Goal: Information Seeking & Learning: Learn about a topic

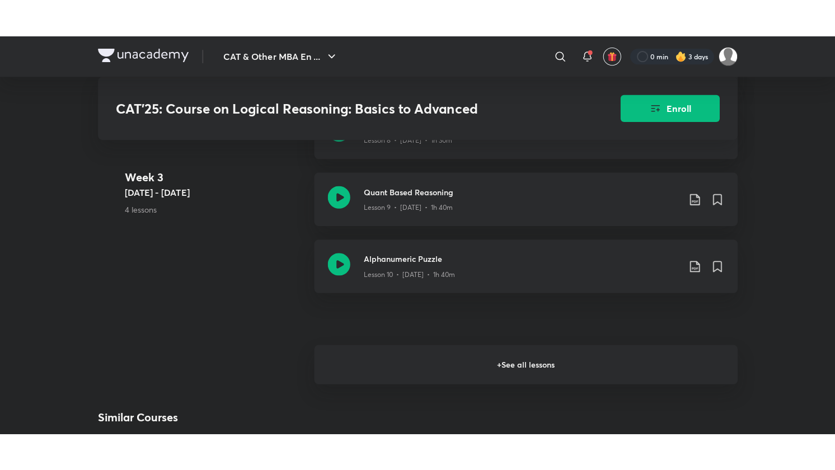
scroll to position [1249, 0]
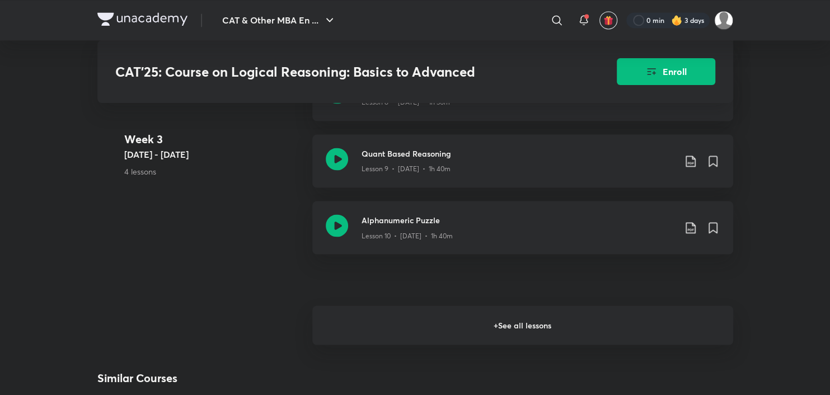
click at [576, 337] on h6 "+ See all lessons" at bounding box center [522, 325] width 421 height 39
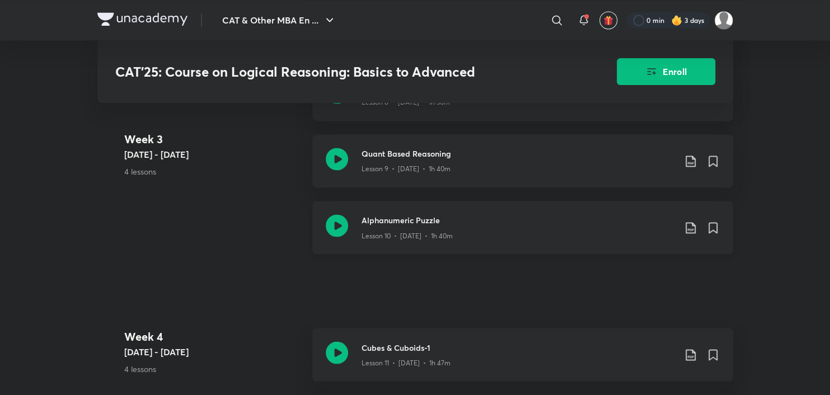
click at [334, 233] on icon at bounding box center [337, 225] width 22 height 22
